Goal: Find specific fact: Find specific fact

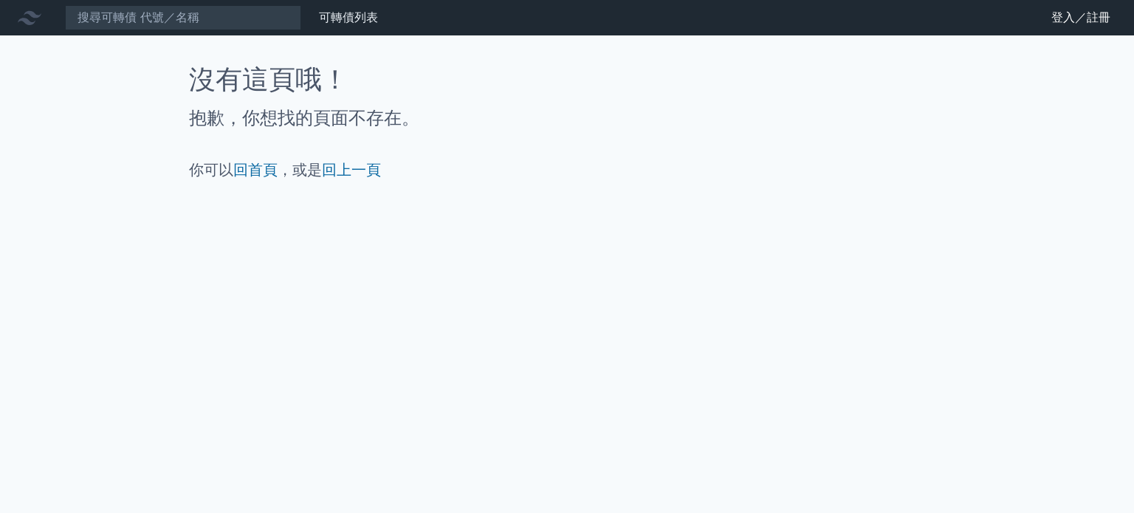
click at [482, 94] on div "沒有這頁哦！ 抱歉，你想找的頁面不存在。 你可以 回首頁 ，或是 回上一頁" at bounding box center [567, 122] width 756 height 115
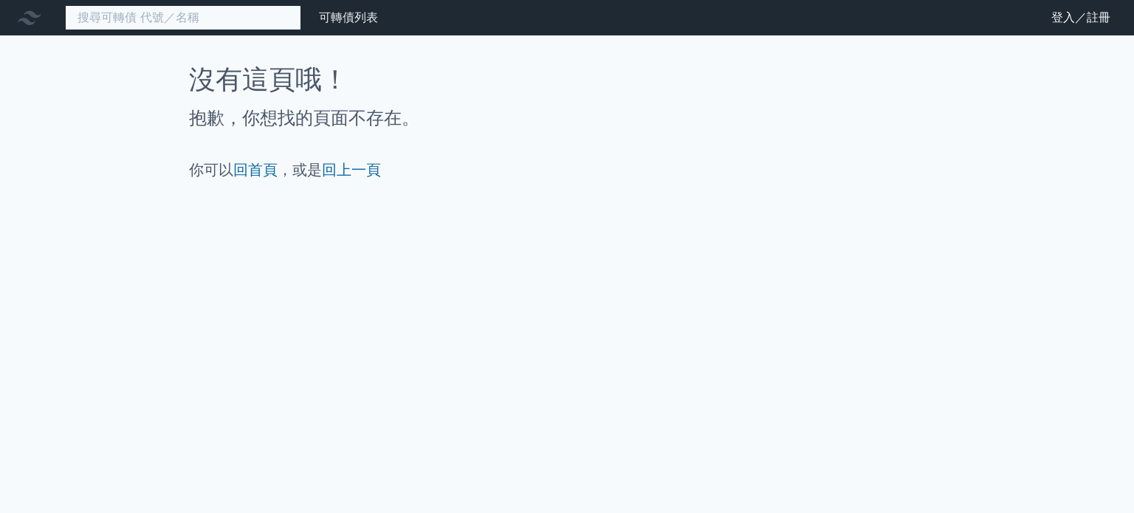
click at [224, 15] on input at bounding box center [183, 17] width 236 height 25
paste input "61971"
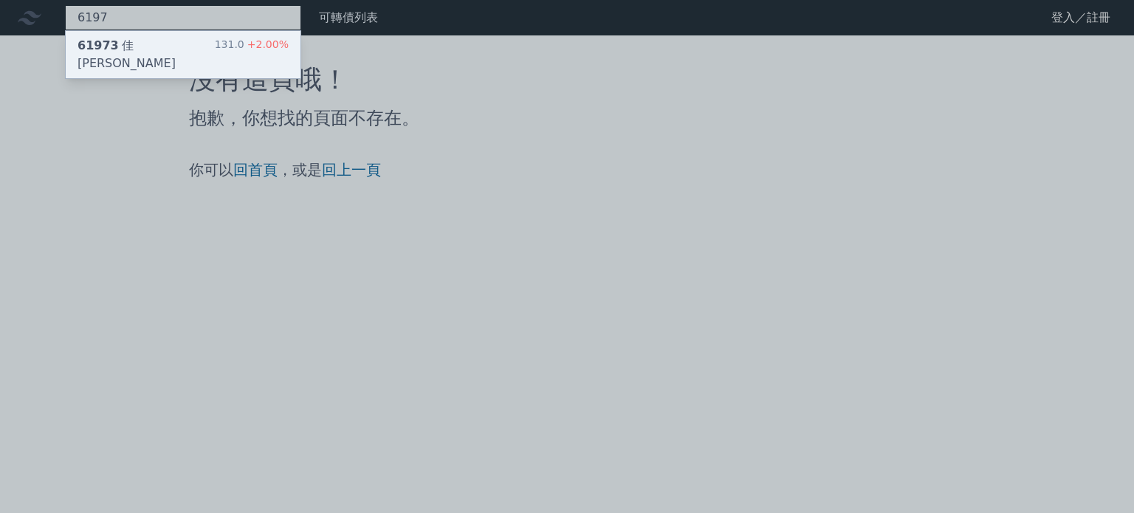
type input "6197"
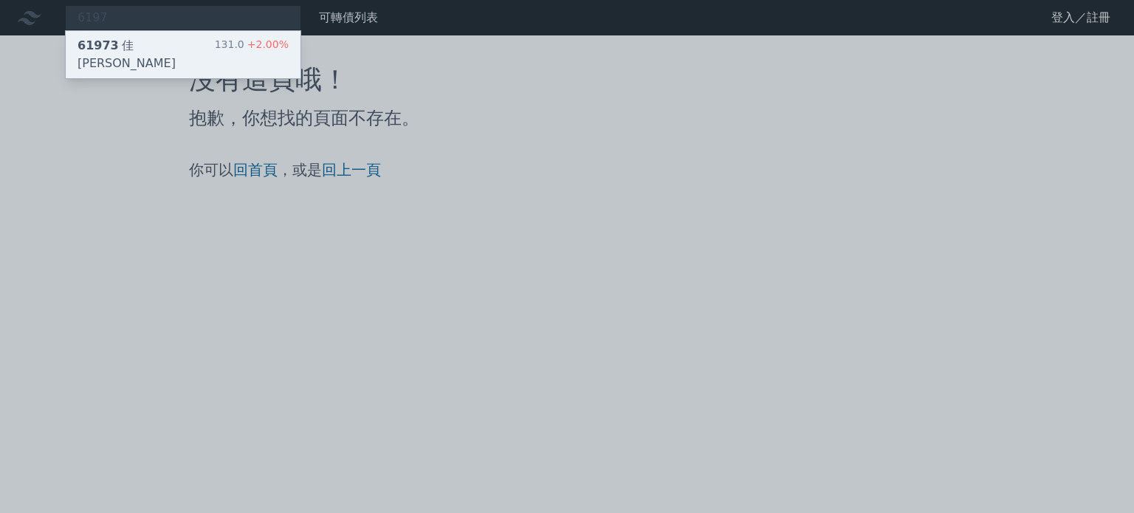
click at [187, 43] on div "61973 [PERSON_NAME][PERSON_NAME]三 131.0 +2.00%" at bounding box center [183, 54] width 235 height 47
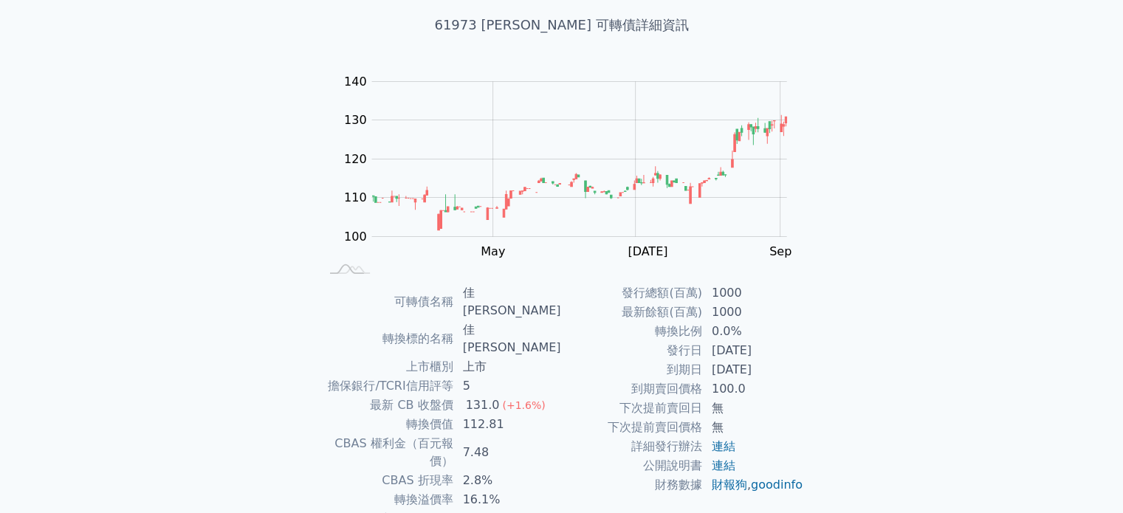
scroll to position [170, 0]
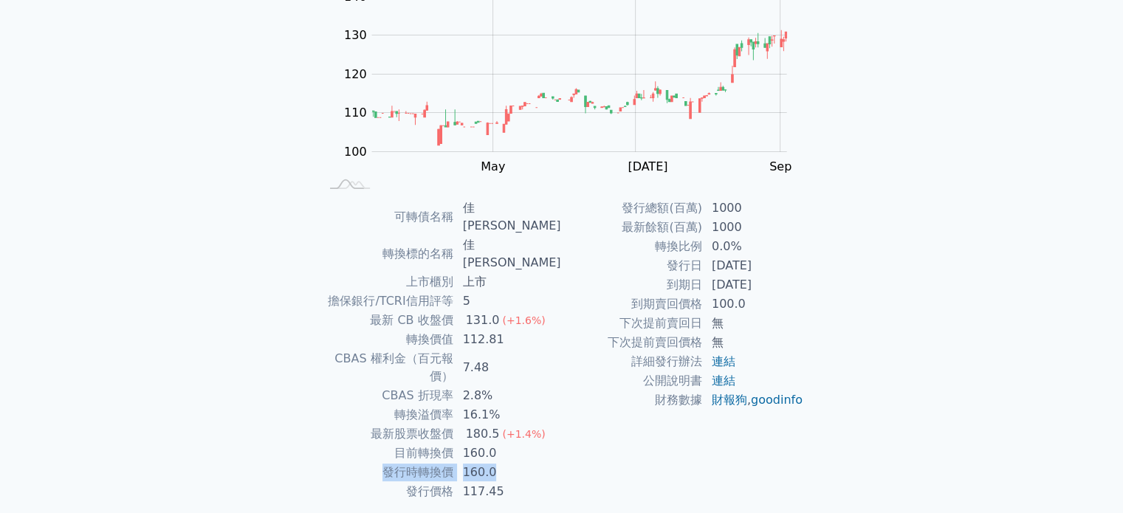
drag, startPoint x: 392, startPoint y: 413, endPoint x: 505, endPoint y: 413, distance: 112.9
click at [505, 463] on tr "發行時轉換價 160.0" at bounding box center [441, 472] width 242 height 19
copy tr "發行時轉換價 160.0"
